Goal: Find specific page/section: Find specific page/section

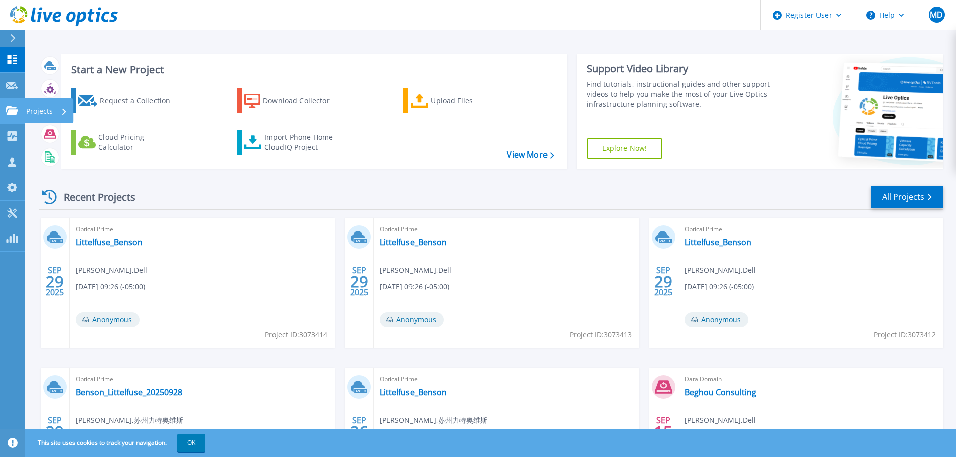
click at [14, 109] on icon at bounding box center [12, 110] width 12 height 9
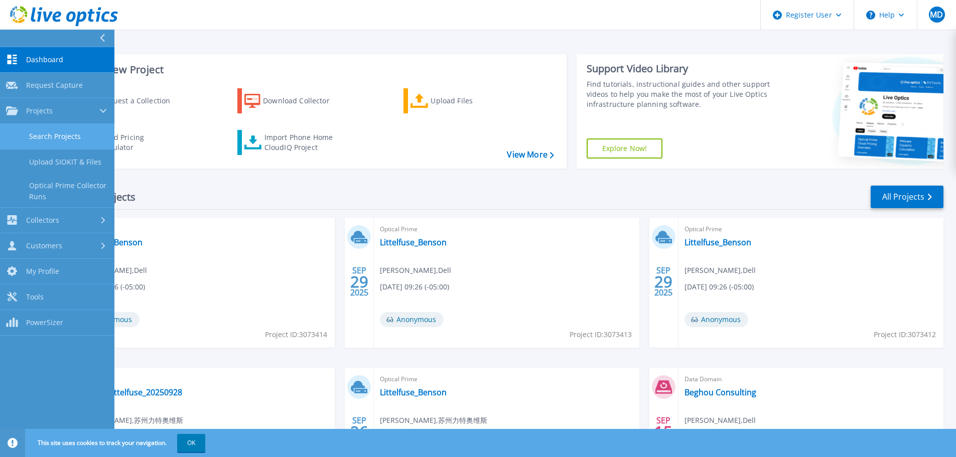
click at [30, 131] on link "Search Projects" at bounding box center [57, 137] width 114 height 26
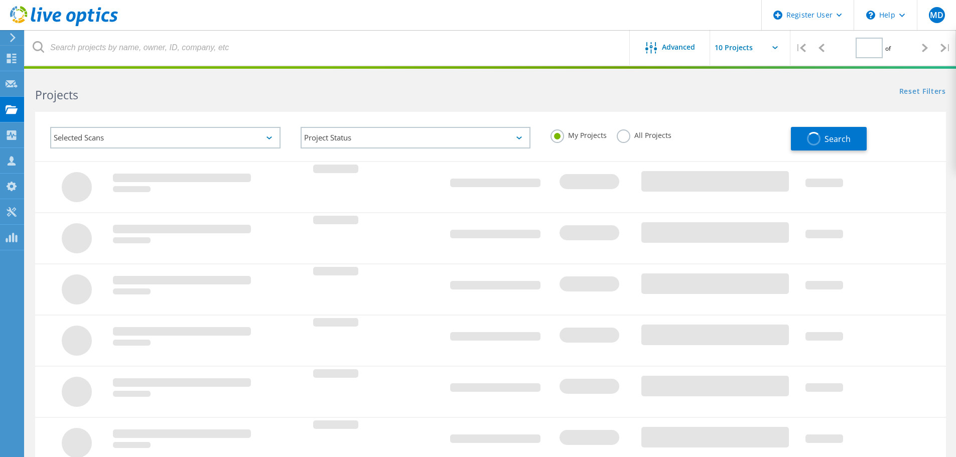
type input "1"
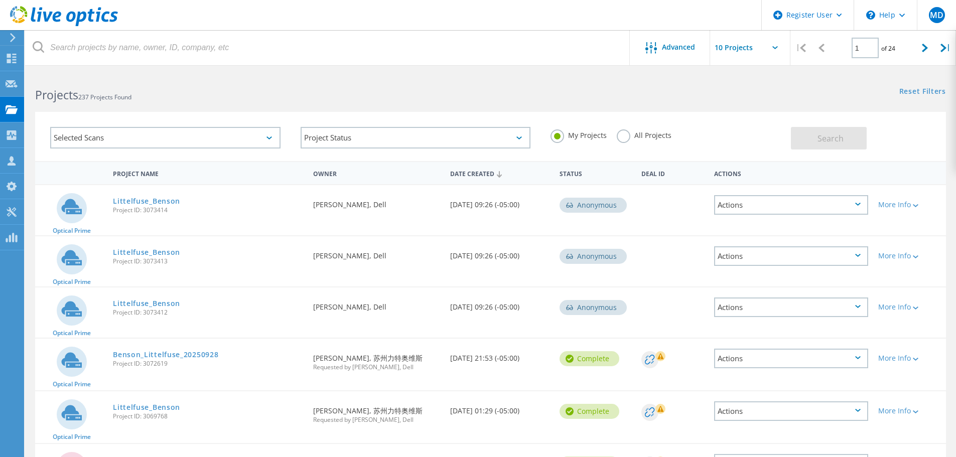
click at [656, 134] on label "All Projects" at bounding box center [644, 134] width 55 height 10
click at [0, 0] on input "All Projects" at bounding box center [0, 0] width 0 height 0
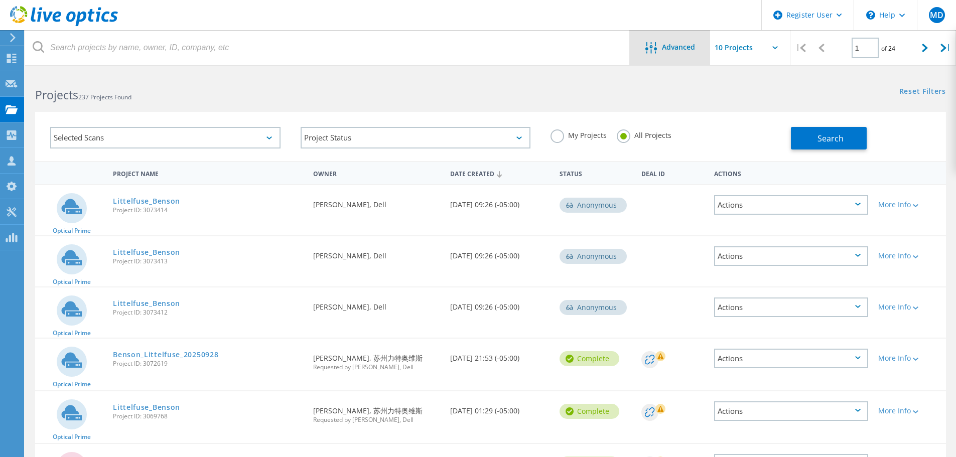
click at [655, 64] on div "Advanced" at bounding box center [670, 47] width 80 height 35
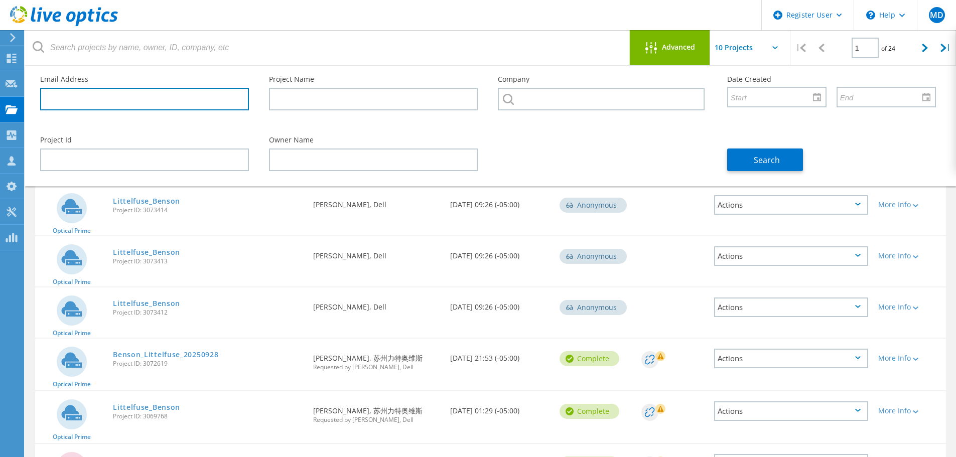
click at [220, 98] on input "text" at bounding box center [144, 99] width 209 height 23
paste input "Corey Trimiar <Corey.Trimiar@kehe.com>"
click at [96, 99] on input "Corey Trimiar <Corey.Trimiar@kehe.com" at bounding box center [144, 99] width 209 height 23
type input "Corey.Trimiar@kehe.com"
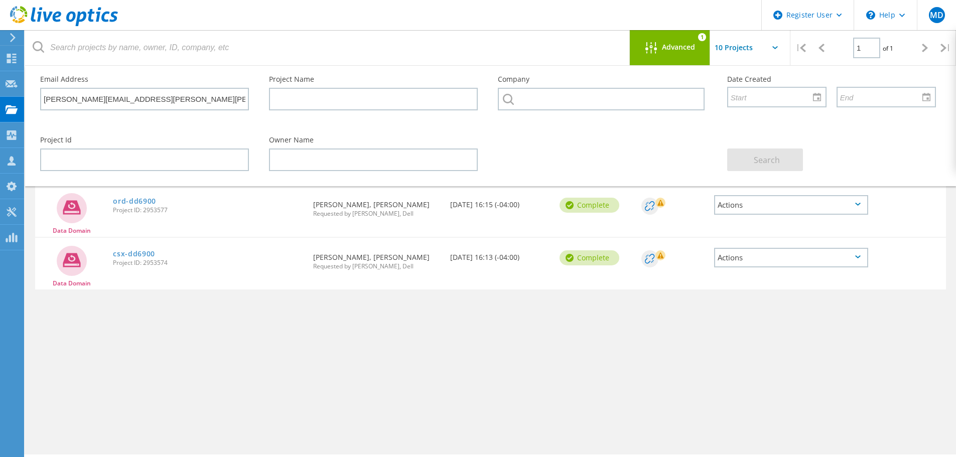
click at [653, 45] on icon at bounding box center [651, 48] width 12 height 12
